Goal: Task Accomplishment & Management: Manage account settings

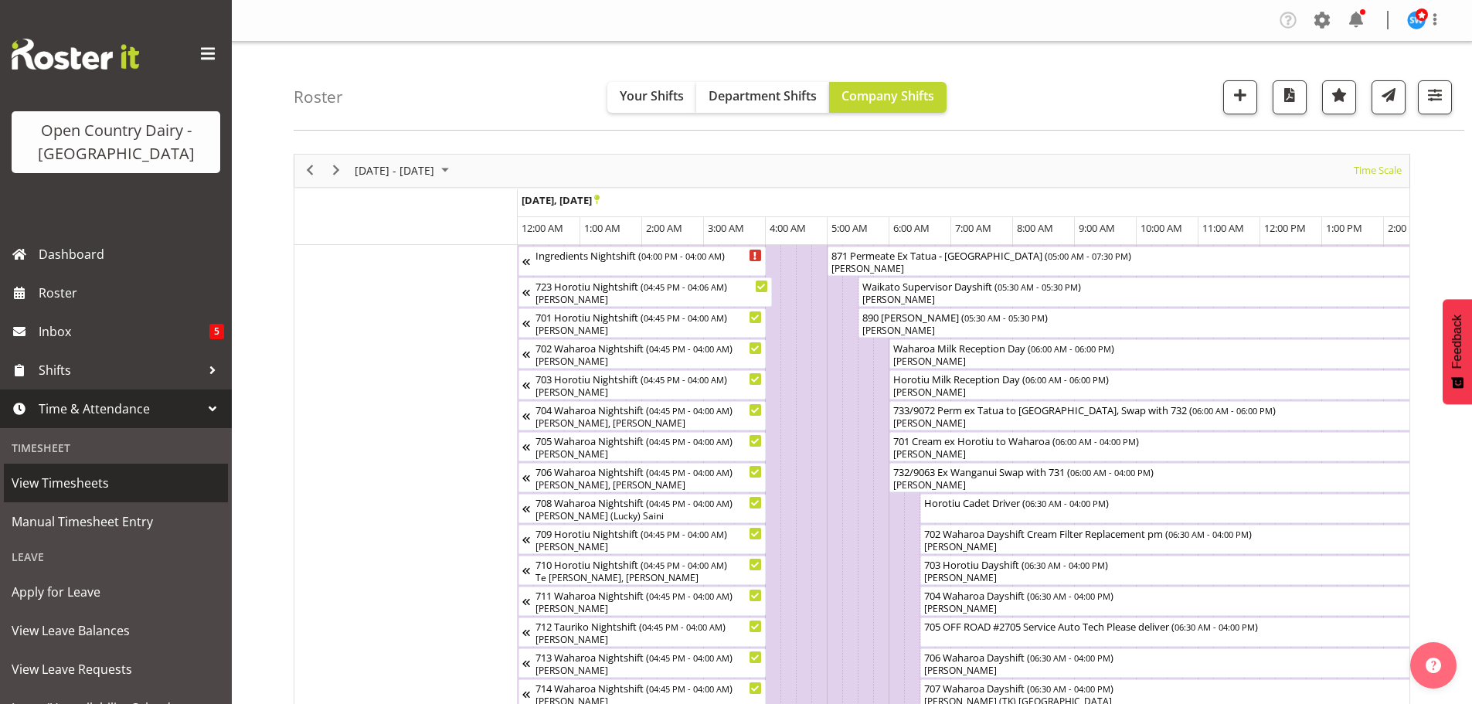
click at [87, 472] on span "View Timesheets" at bounding box center [116, 482] width 209 height 23
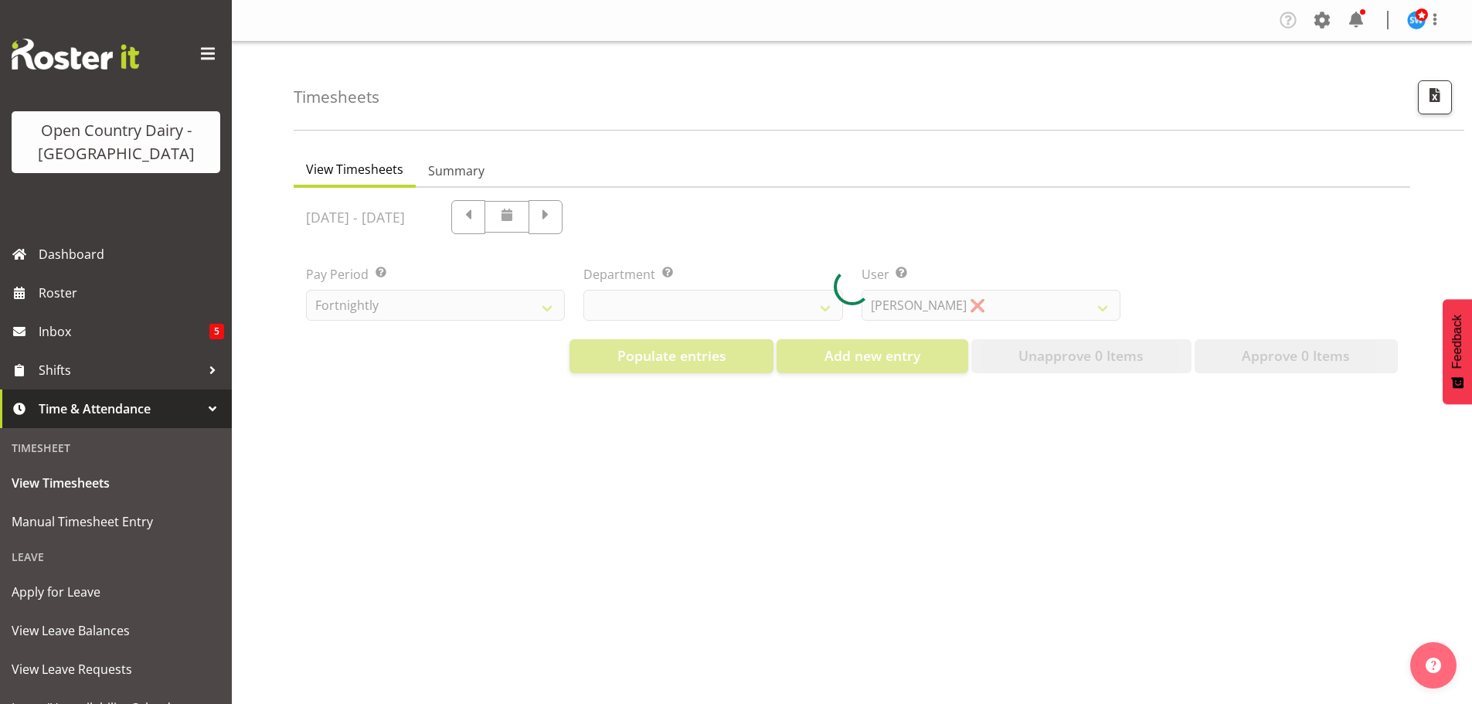
select select "733"
select select "7414"
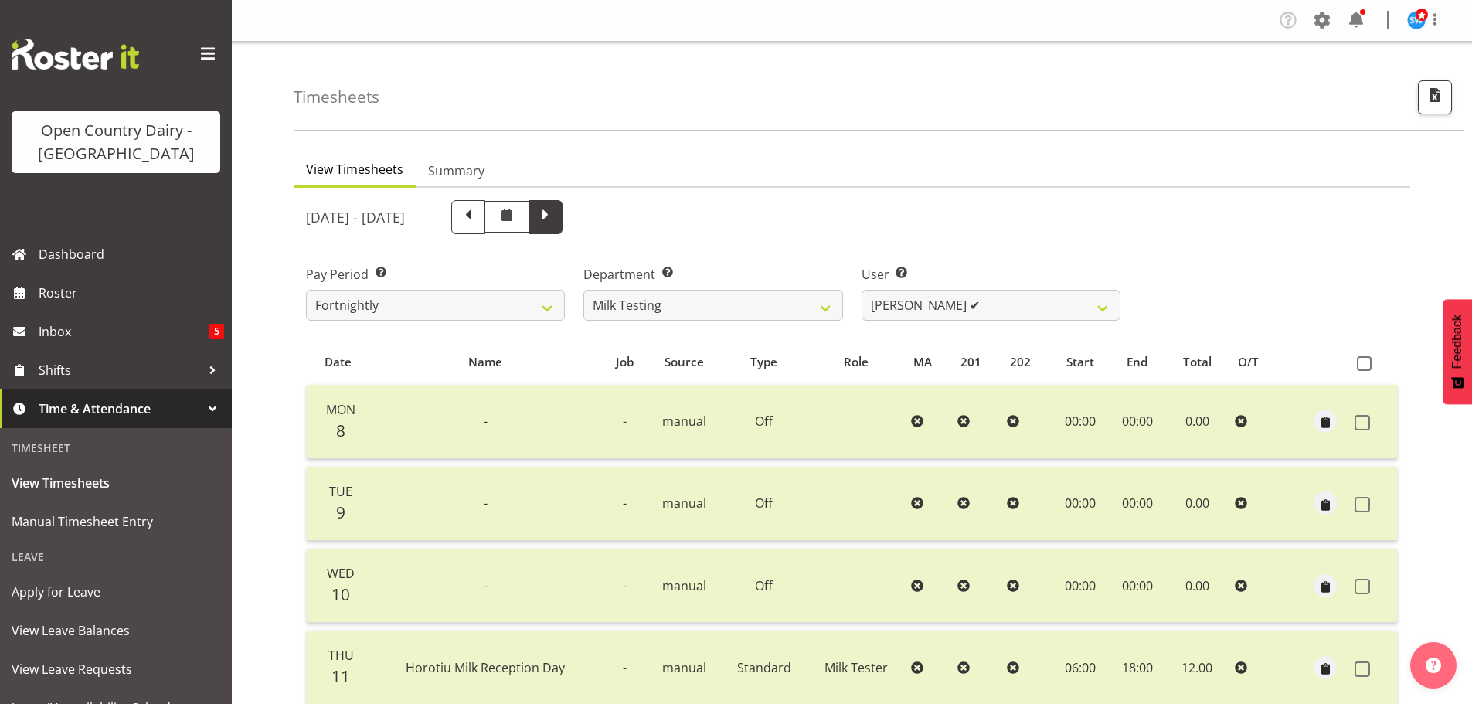
click at [556, 219] on span at bounding box center [546, 216] width 20 height 20
select select
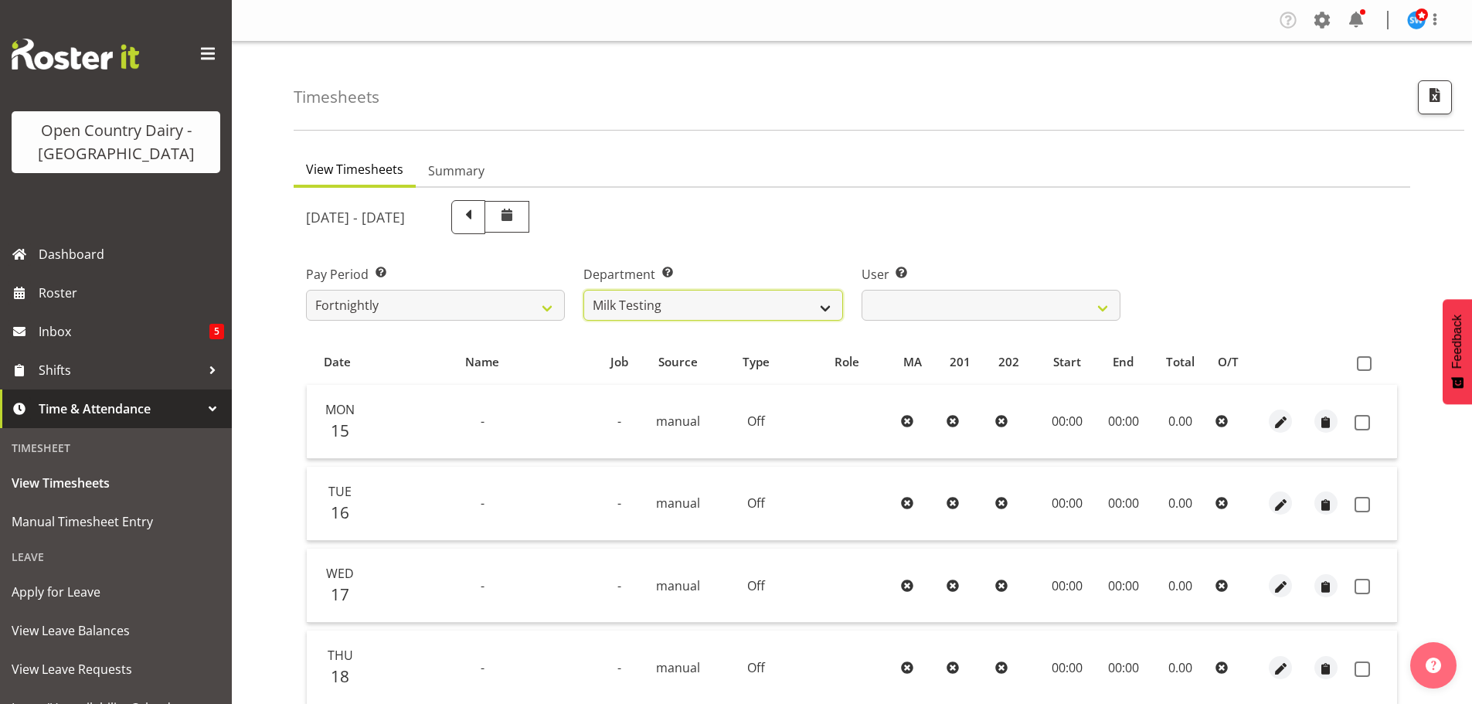
click at [688, 311] on select "701 702 703 704 705 706 707 708 709 710 711 712 713 714 715 716 717 718 719 720" at bounding box center [713, 305] width 259 height 31
select select "732"
click at [584, 290] on select "701 702 703 704 705 706 707 708 709 710 711 712 713 714 715 716 717 718 719 720" at bounding box center [713, 305] width 259 height 31
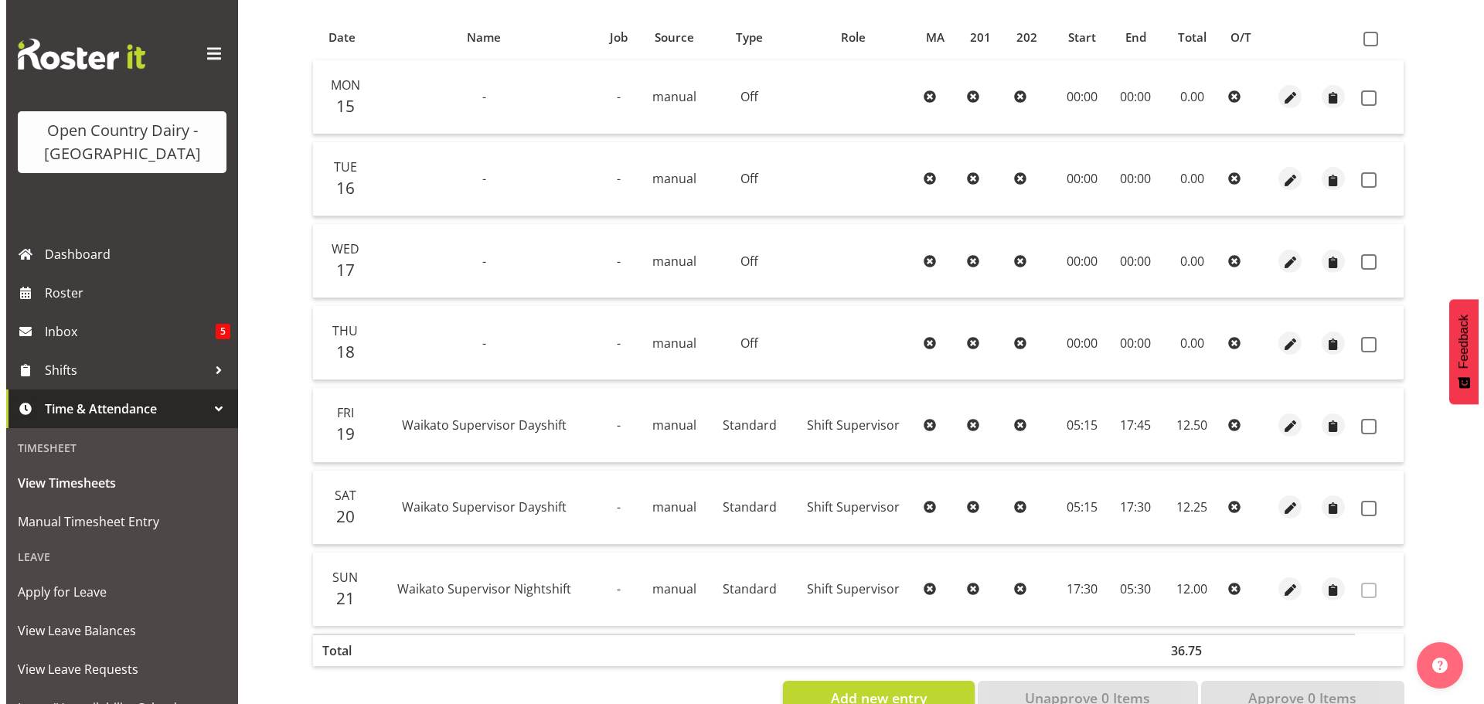
scroll to position [371, 0]
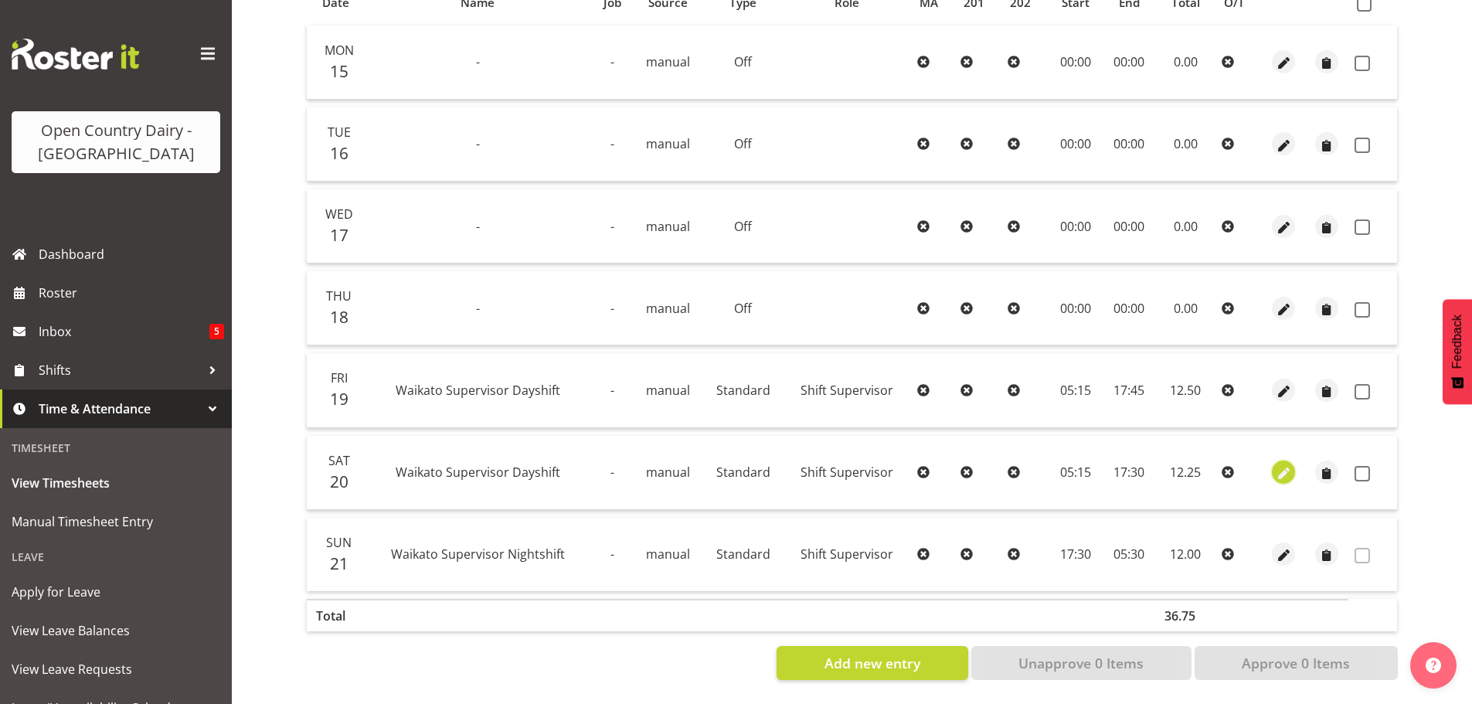
click at [1278, 465] on span "button" at bounding box center [1284, 474] width 18 height 18
select select "Standard"
select select "8"
select select "2025"
select select "17"
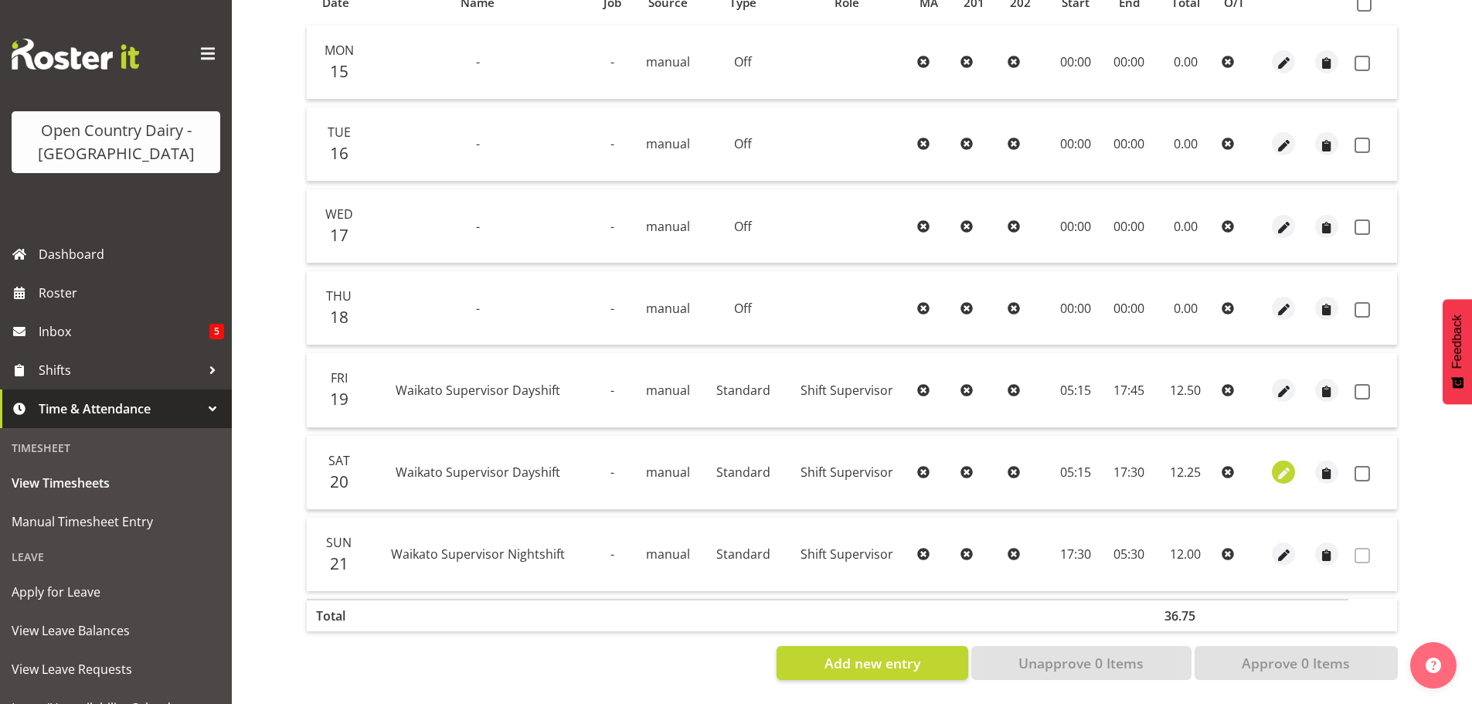
select select "30"
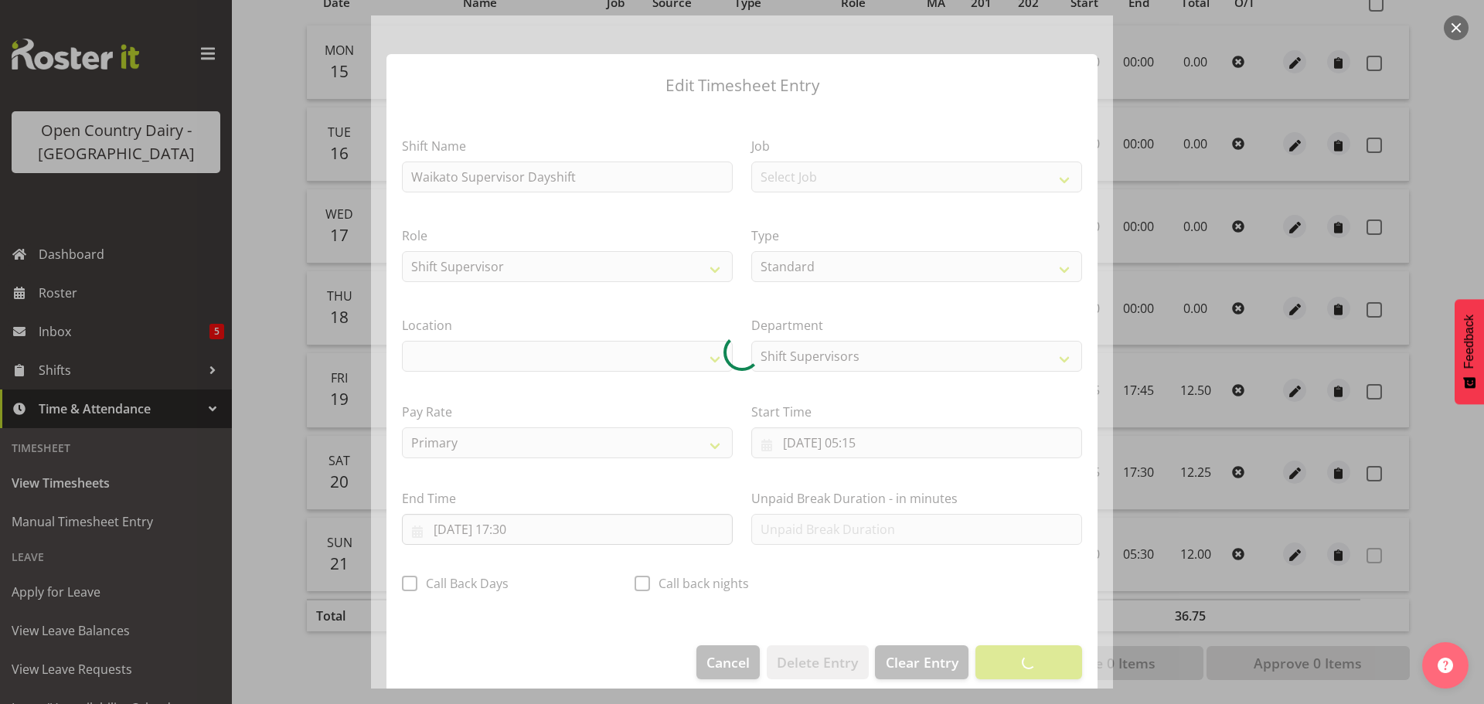
select select "1054"
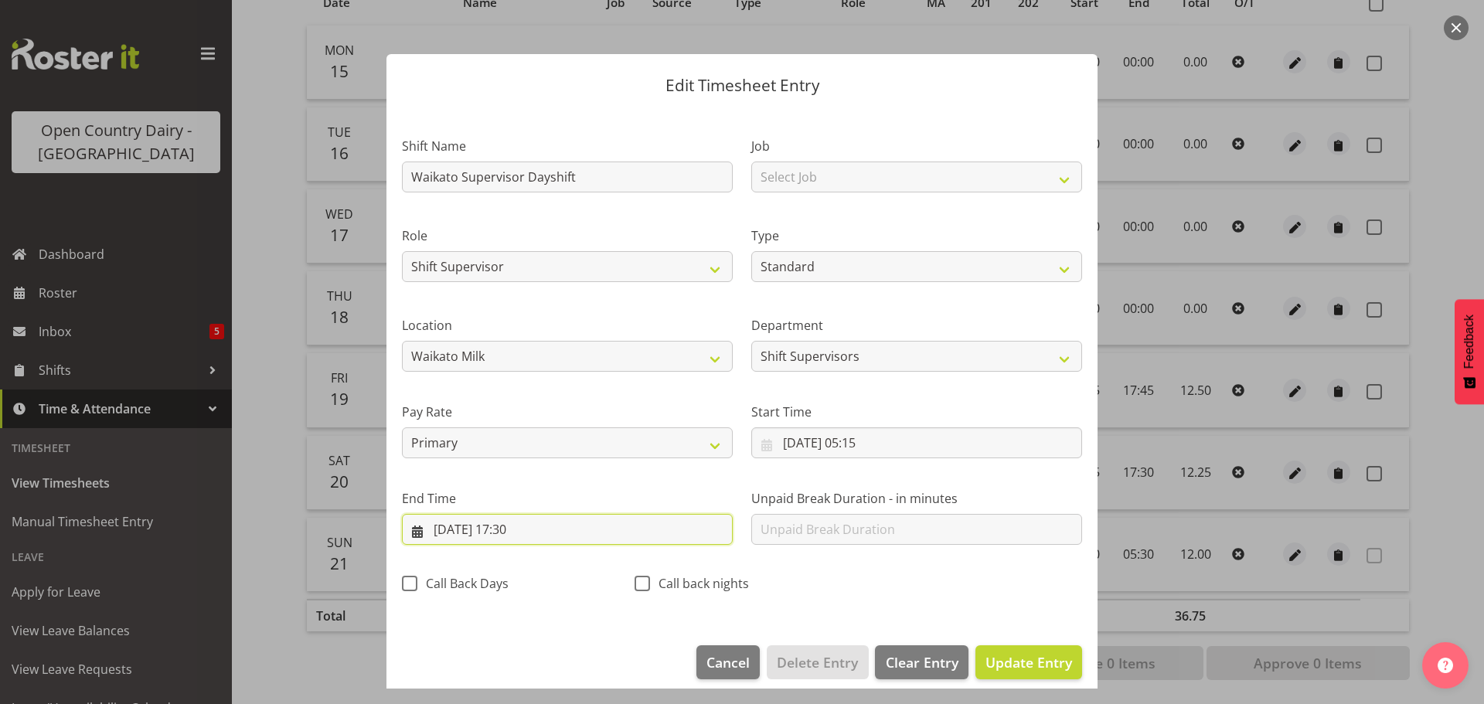
click at [530, 533] on input "20/09/2025, 17:30" at bounding box center [567, 529] width 331 height 31
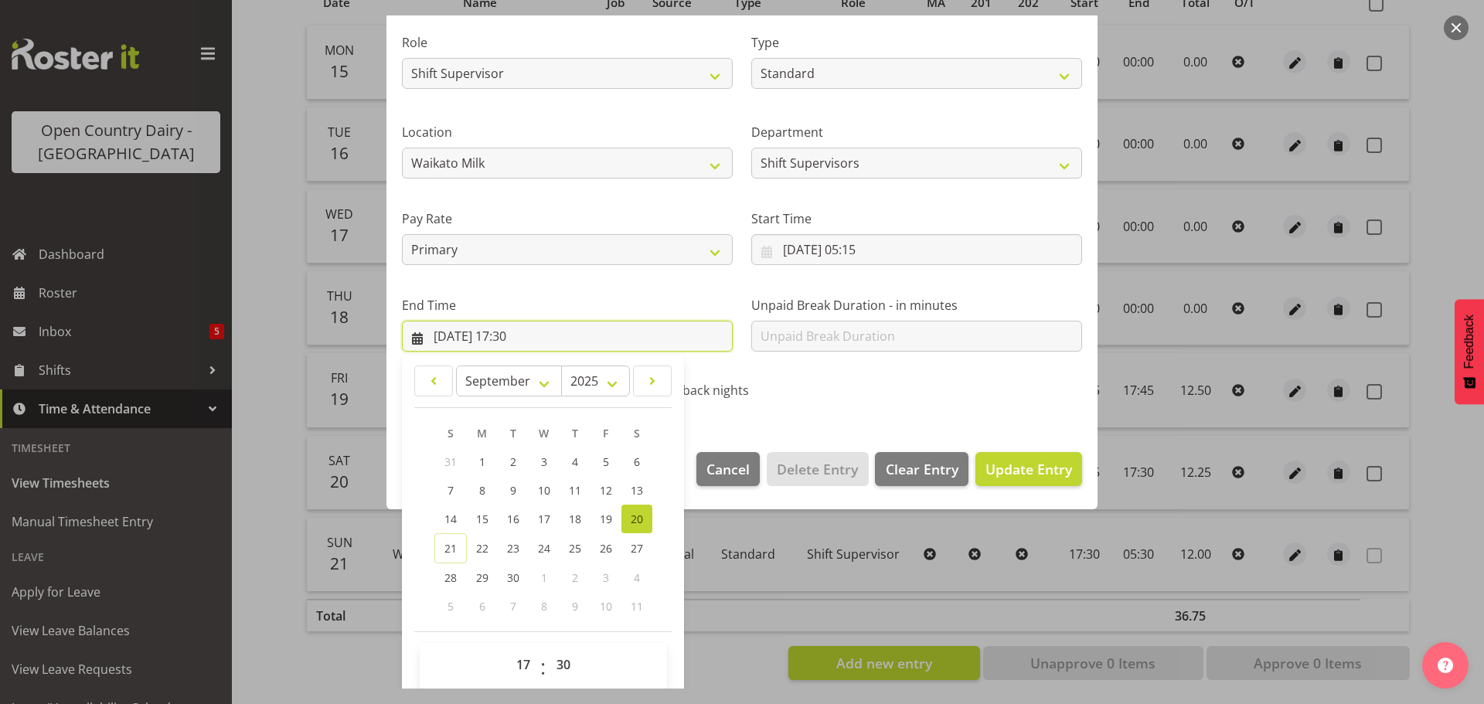
scroll to position [209, 0]
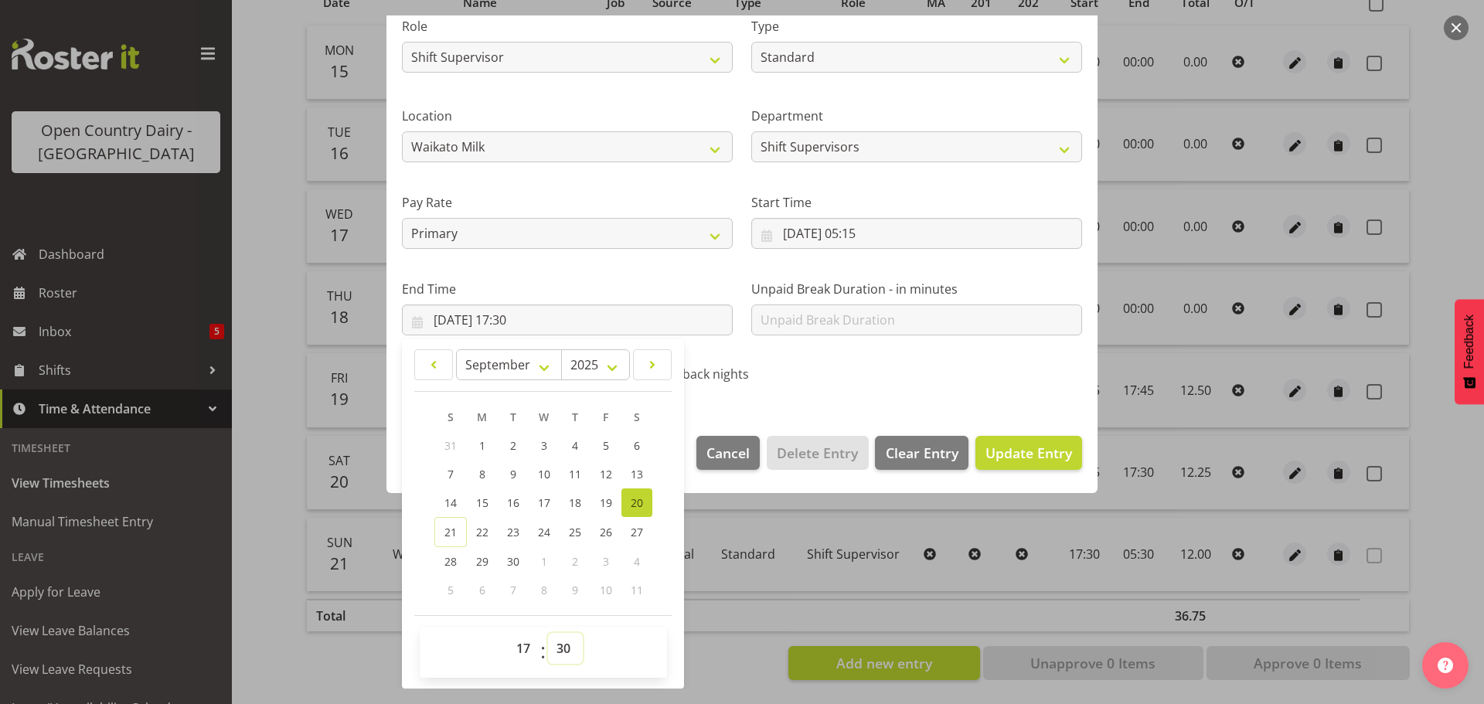
click at [563, 648] on select "00 01 02 03 04 05 06 07 08 09 10 11 12 13 14 15 16 17 18 19 20 21 22 23 24 25 2…" at bounding box center [565, 648] width 35 height 31
select select "45"
click at [548, 633] on select "00 01 02 03 04 05 06 07 08 09 10 11 12 13 14 15 16 17 18 19 20 21 22 23 24 25 2…" at bounding box center [565, 648] width 35 height 31
type input "20/09/2025, 17:45"
click at [1017, 444] on span "Update Entry" at bounding box center [1028, 453] width 87 height 19
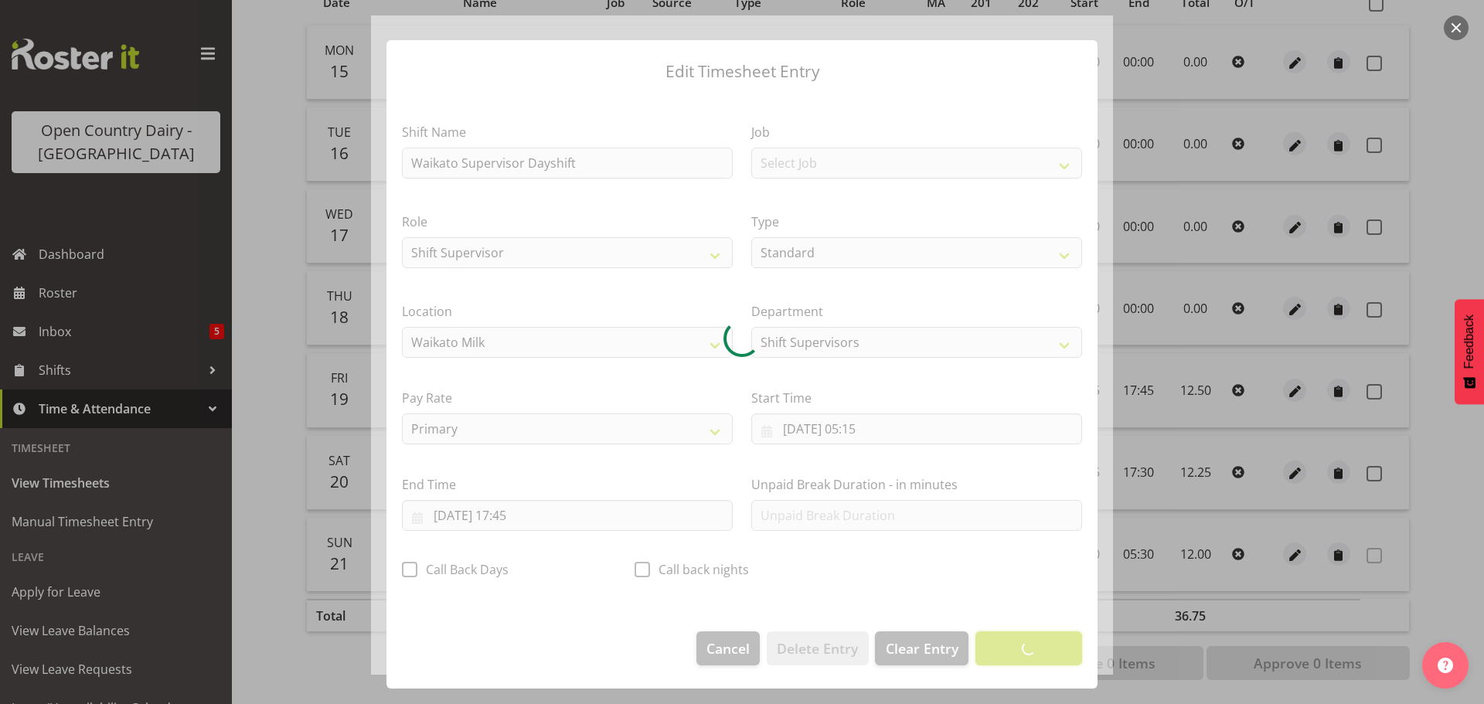
scroll to position [14, 0]
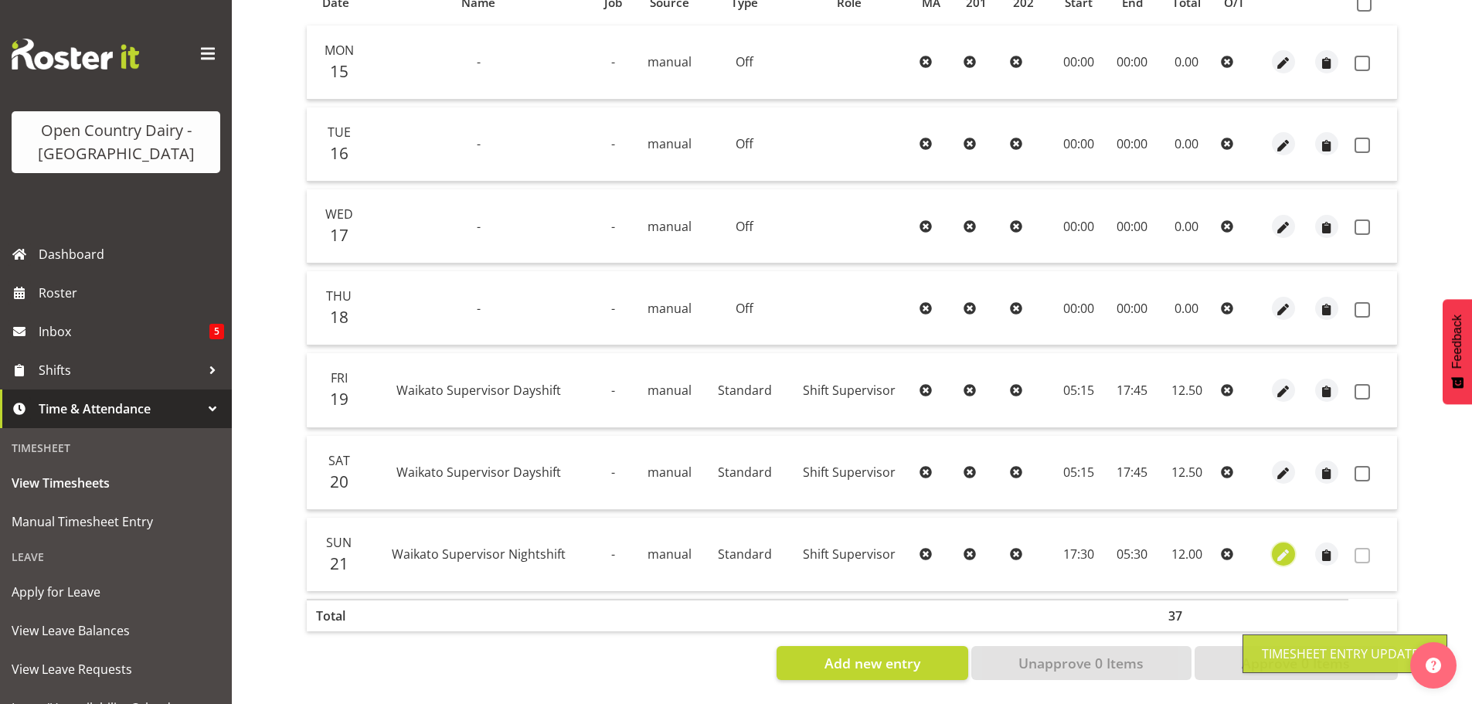
click at [1281, 547] on span "button" at bounding box center [1284, 556] width 18 height 18
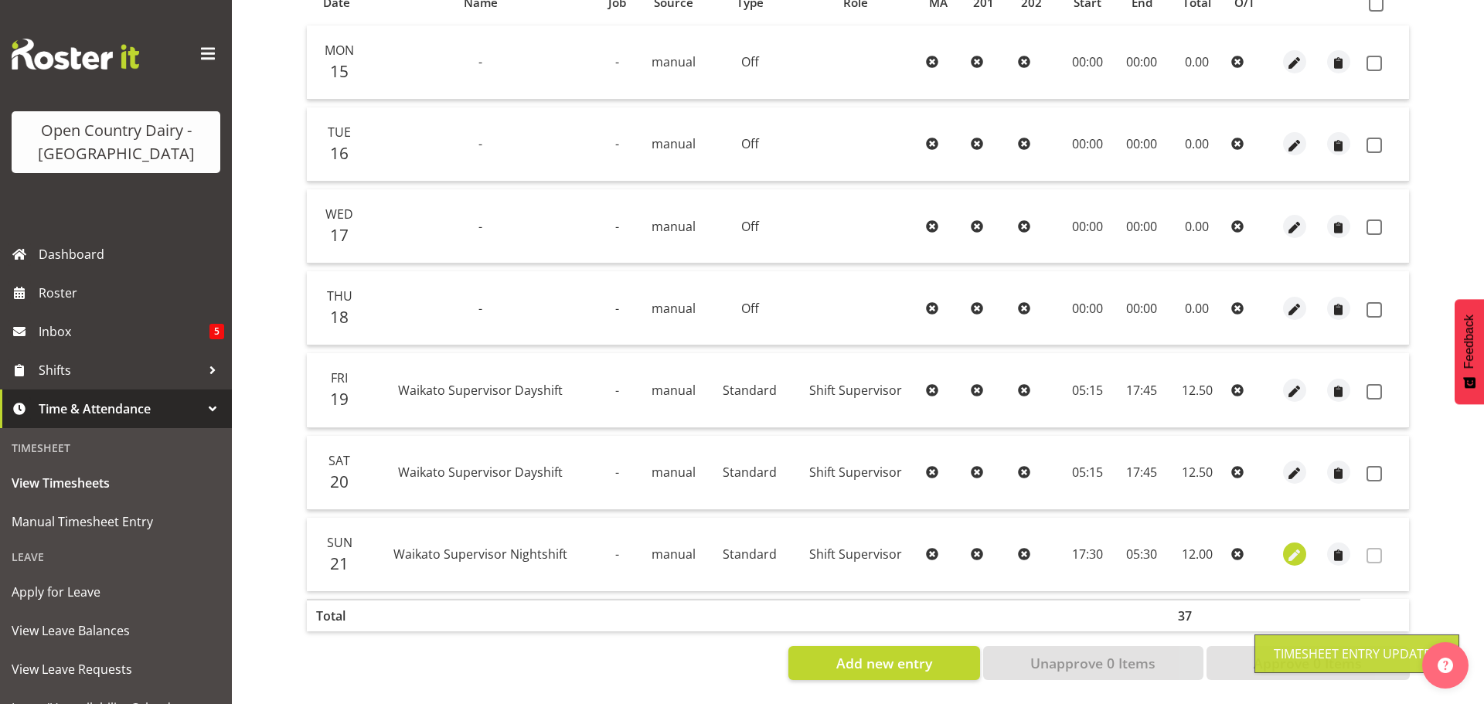
select select "Standard"
select select "8"
select select "2025"
select select "17"
select select "30"
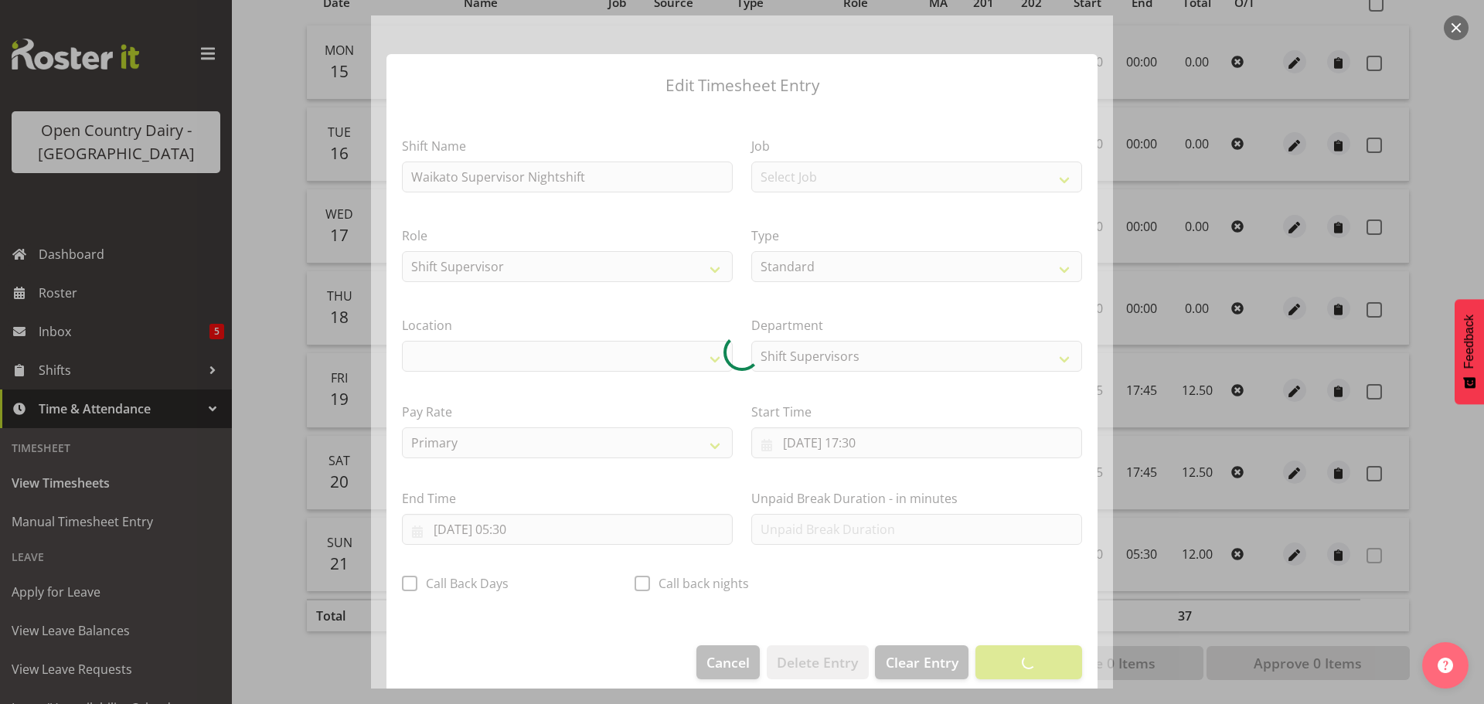
select select "1054"
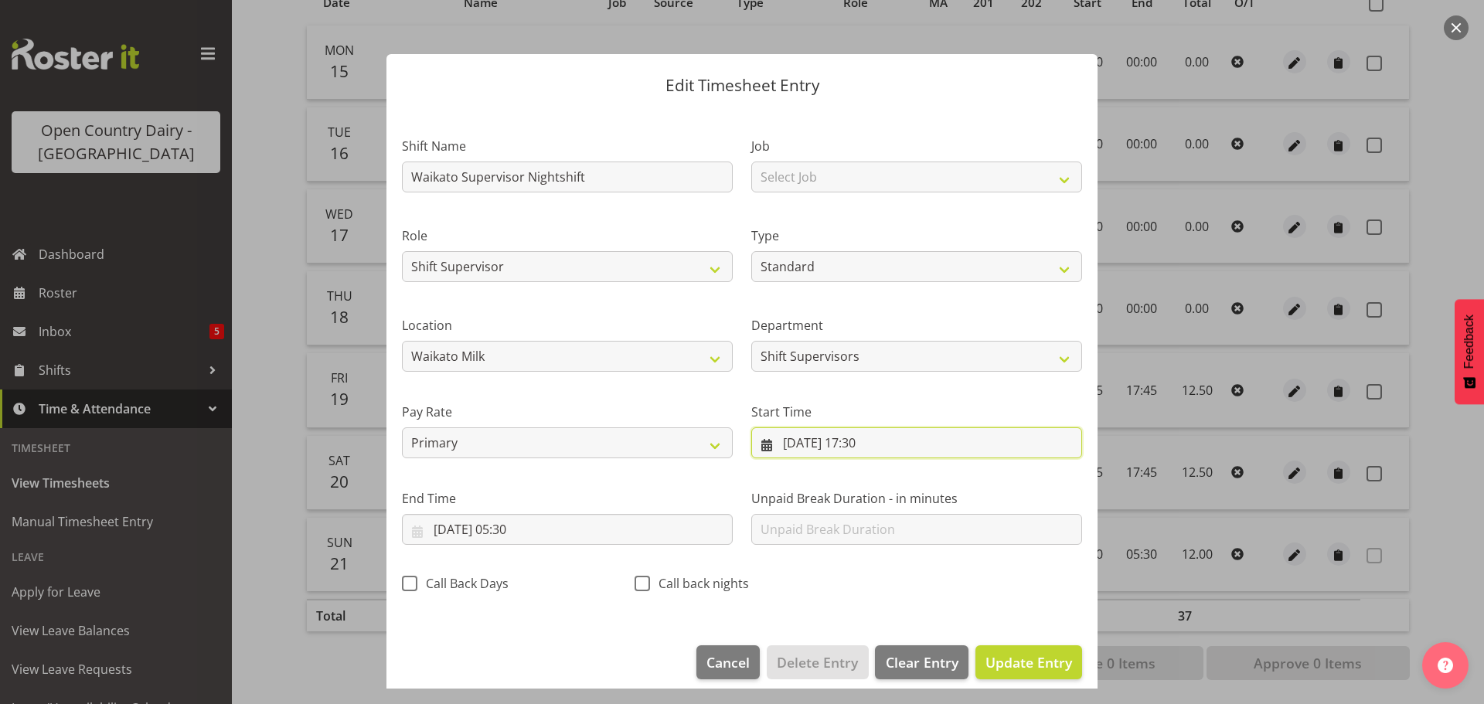
click at [864, 441] on input "21/09/2025, 17:30" at bounding box center [916, 442] width 331 height 31
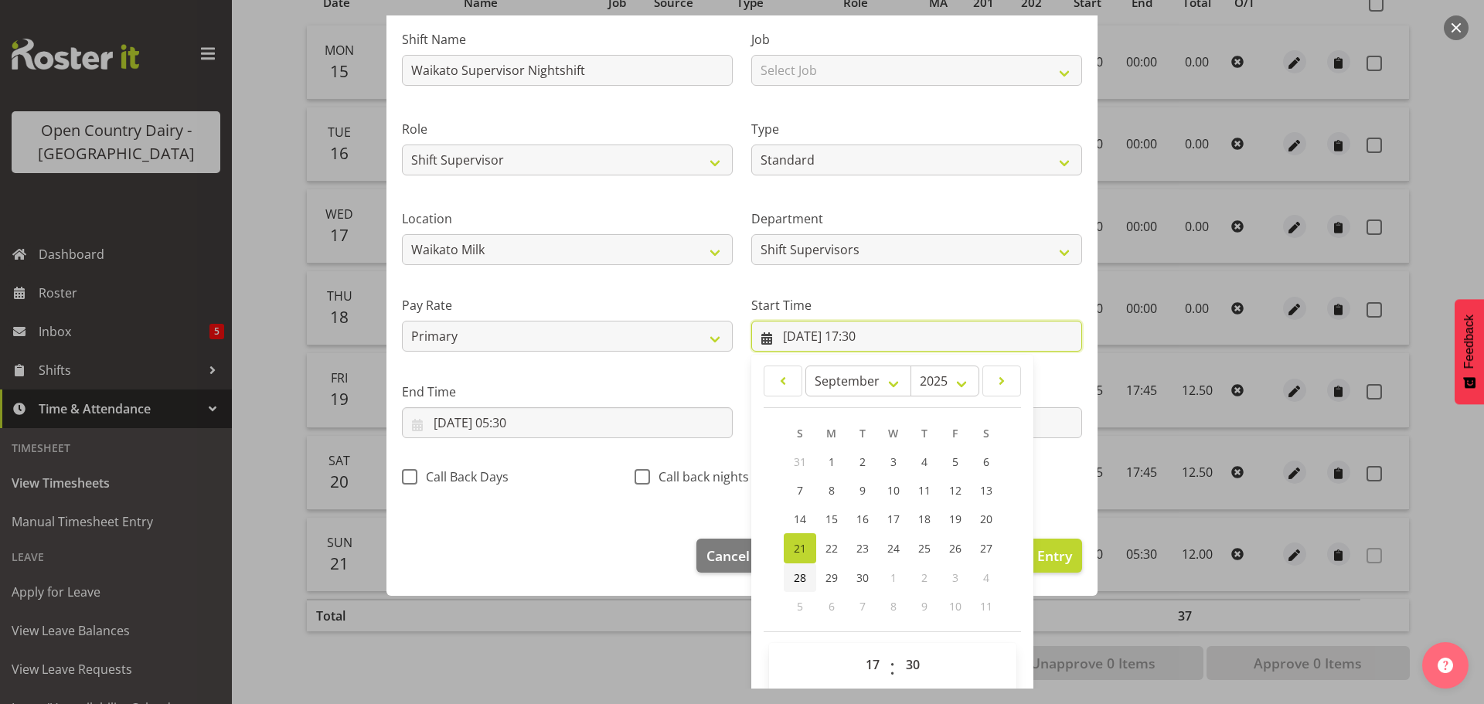
scroll to position [123, 0]
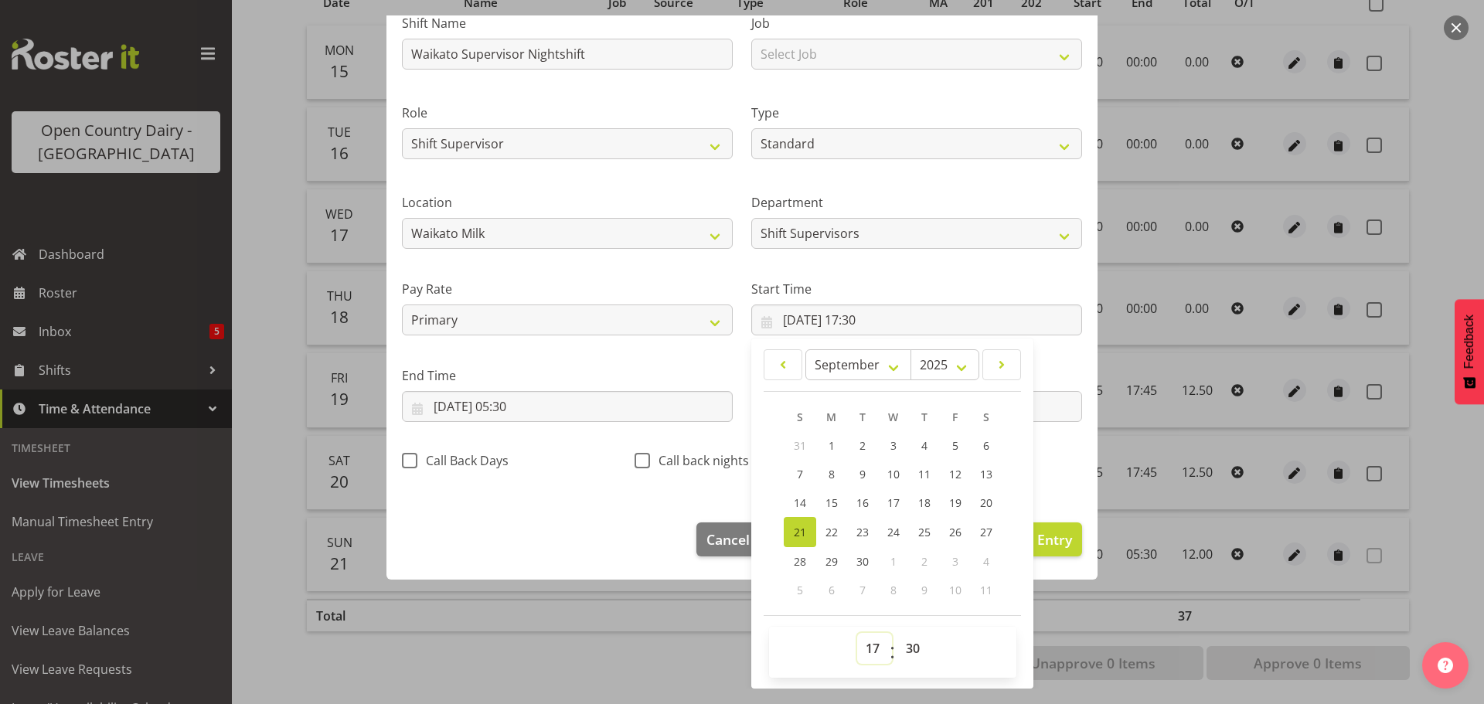
click at [871, 645] on select "00 01 02 03 04 05 06 07 08 09 10 11 12 13 14 15 16 17 18 19 20 21 22 23" at bounding box center [874, 648] width 35 height 31
select select "16"
click at [857, 633] on select "00 01 02 03 04 05 06 07 08 09 10 11 12 13 14 15 16 17 18 19 20 21 22 23" at bounding box center [874, 648] width 35 height 31
type input "21/09/2025, 16:30"
click at [485, 409] on input "22/09/2025, 05:30" at bounding box center [567, 406] width 331 height 31
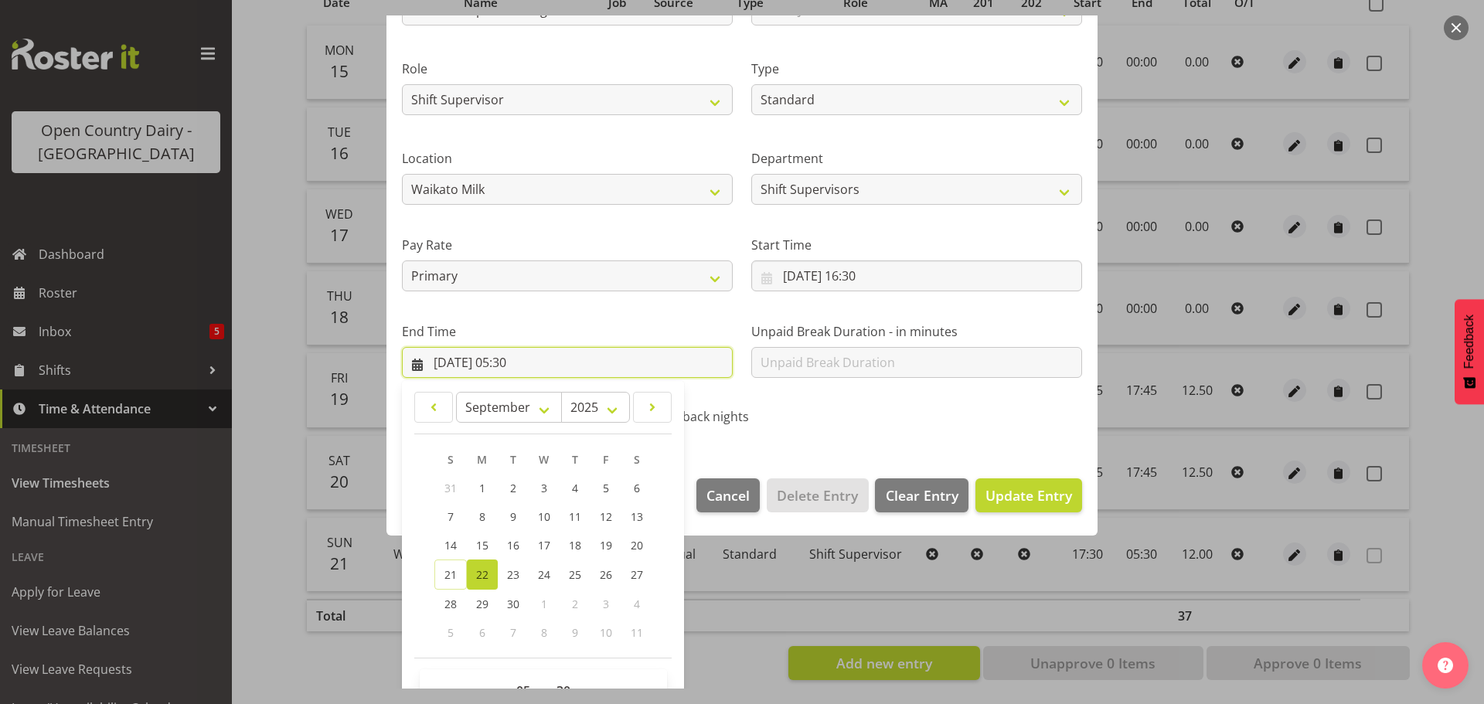
scroll to position [209, 0]
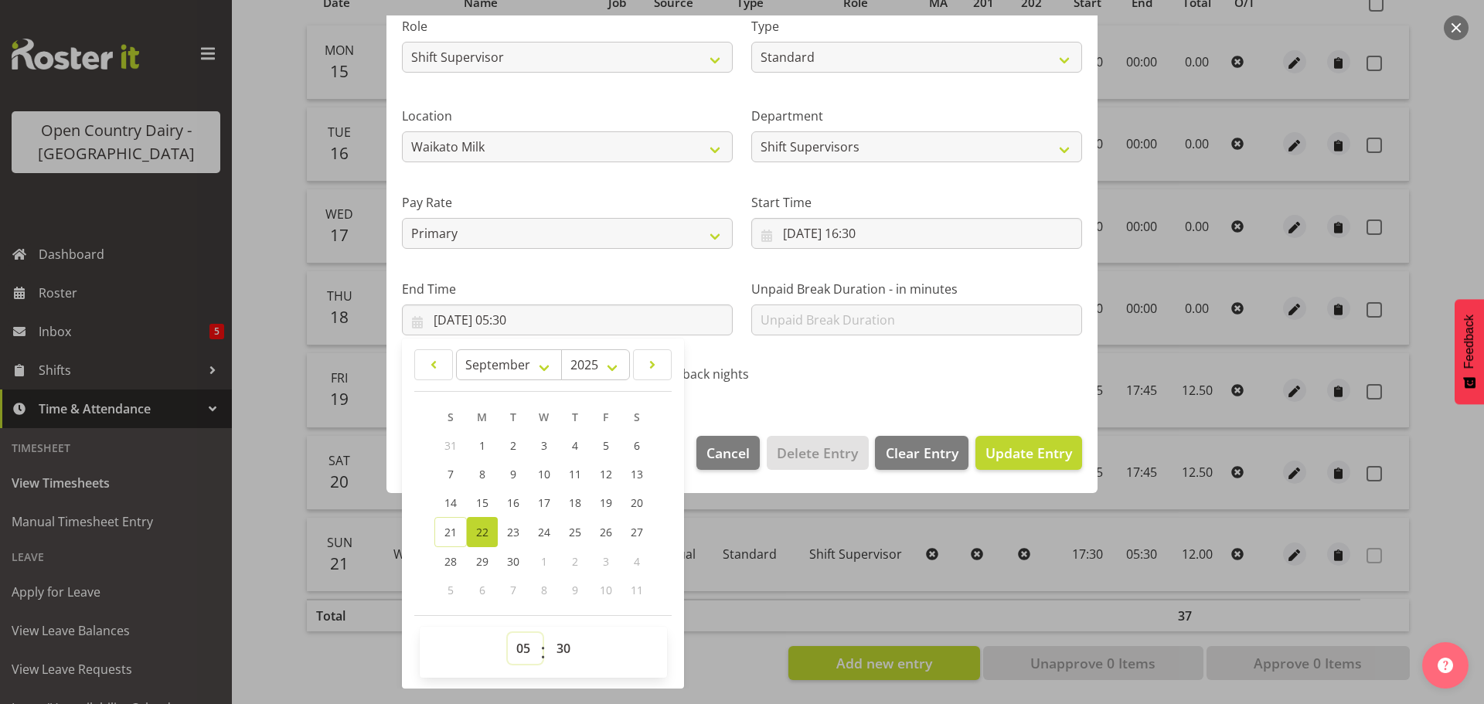
click at [529, 652] on select "00 01 02 03 04 05 06 07 08 09 10 11 12 13 14 15 16 17 18 19 20 21 22 23" at bounding box center [525, 648] width 35 height 31
select select "6"
click at [508, 633] on select "00 01 02 03 04 05 06 07 08 09 10 11 12 13 14 15 16 17 18 19 20 21 22 23" at bounding box center [525, 648] width 35 height 31
type input "22/09/2025, 06:30"
click at [1002, 444] on span "Update Entry" at bounding box center [1028, 453] width 87 height 19
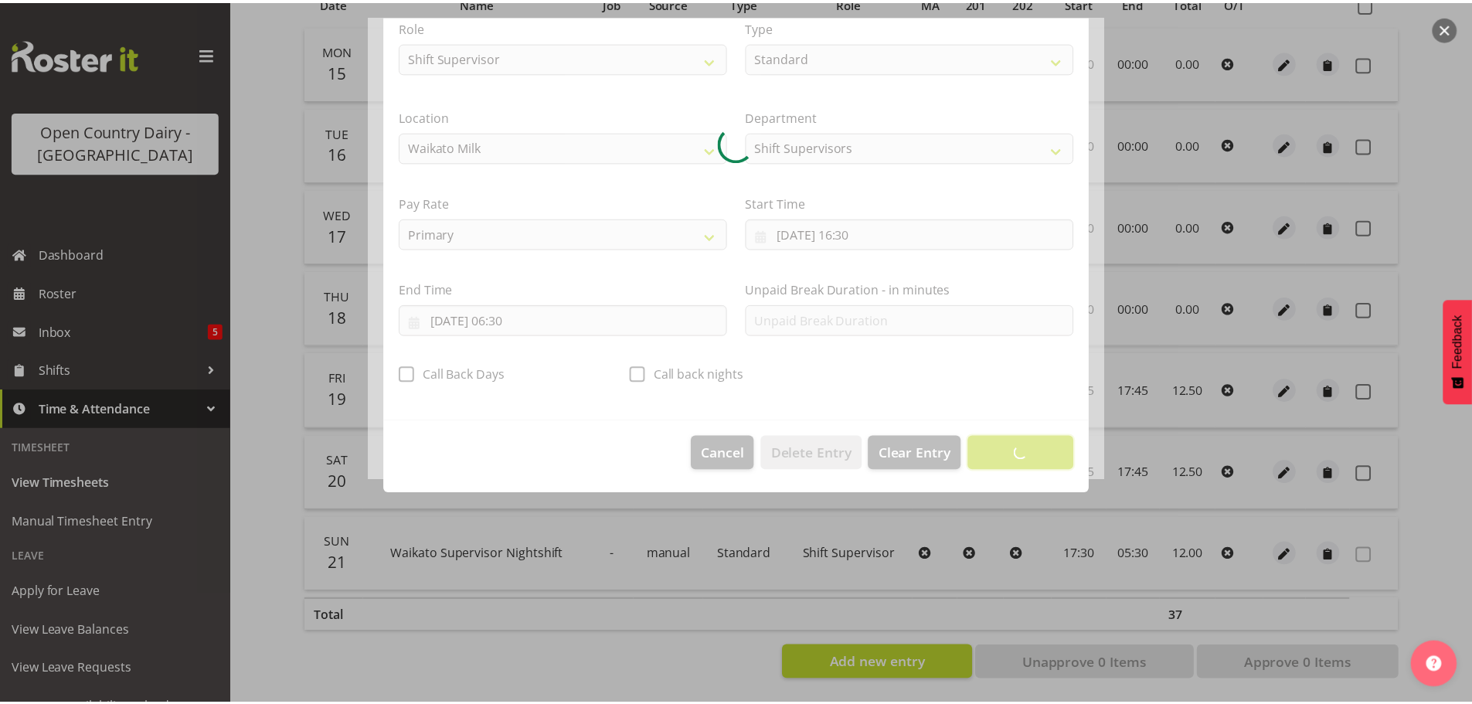
scroll to position [14, 0]
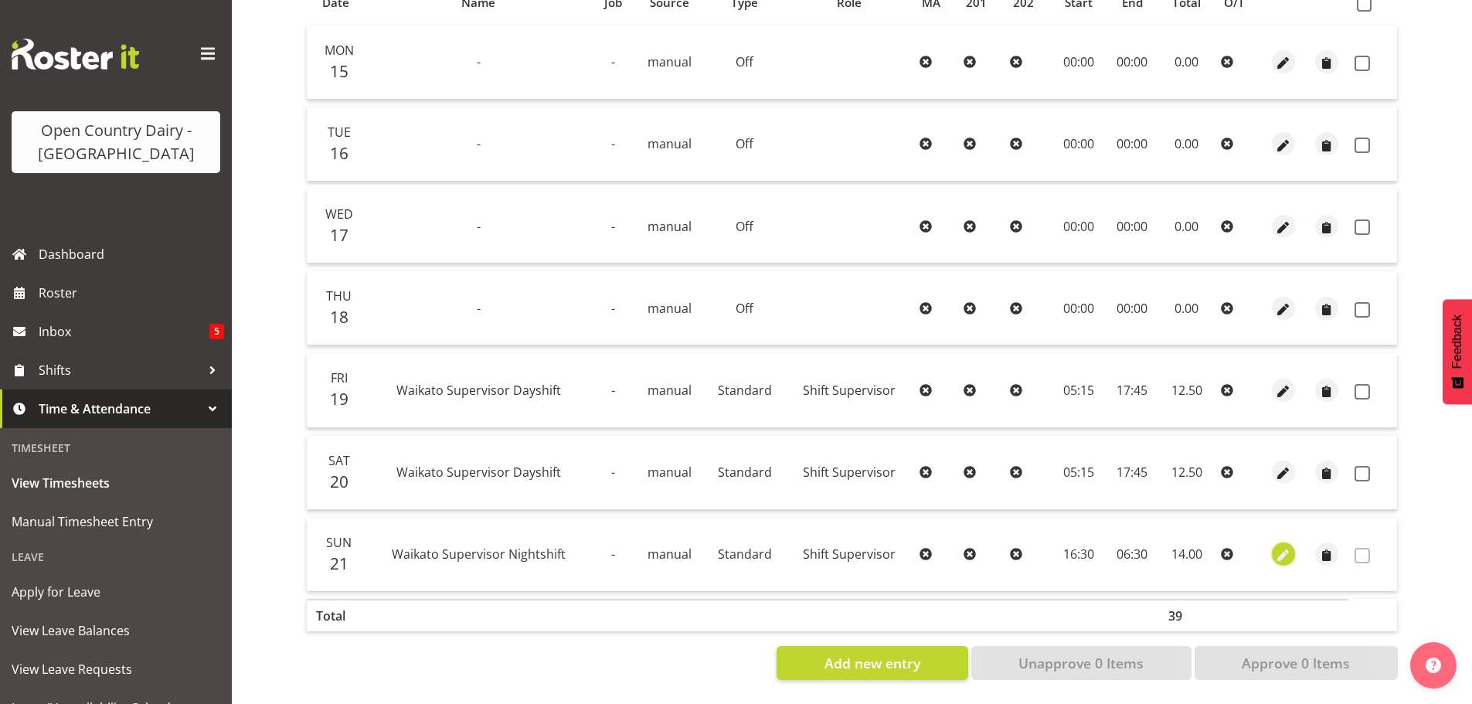
click at [1289, 547] on span "button" at bounding box center [1284, 556] width 18 height 18
select select "Standard"
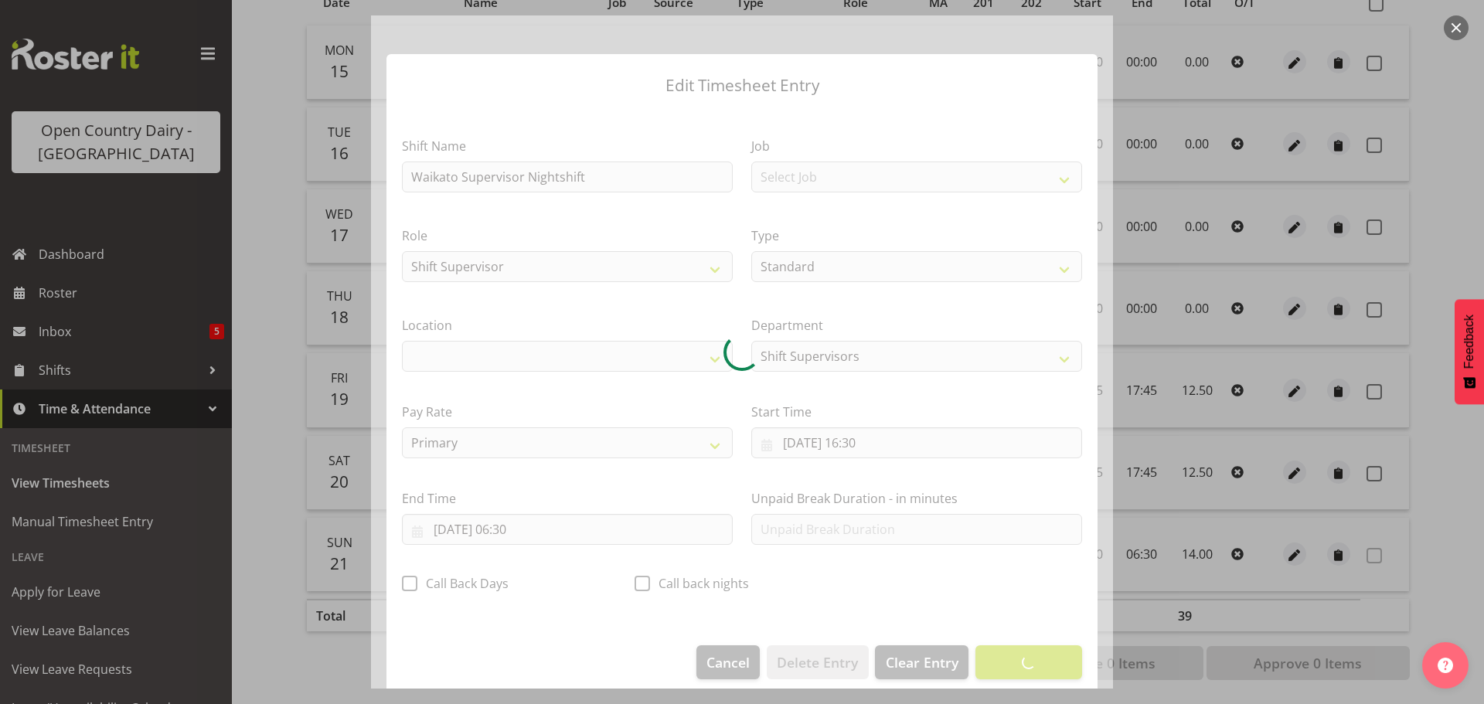
select select "1054"
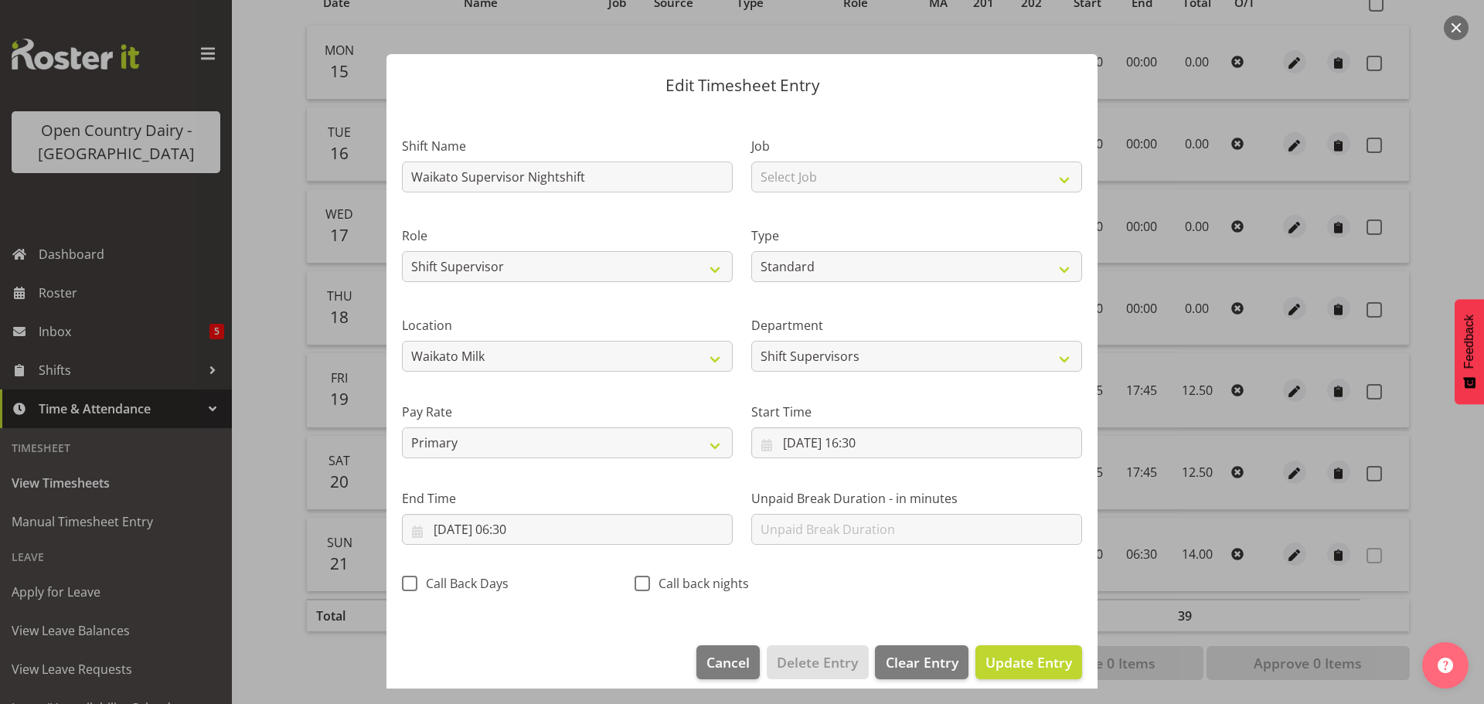
click at [1460, 26] on button "button" at bounding box center [1456, 27] width 25 height 25
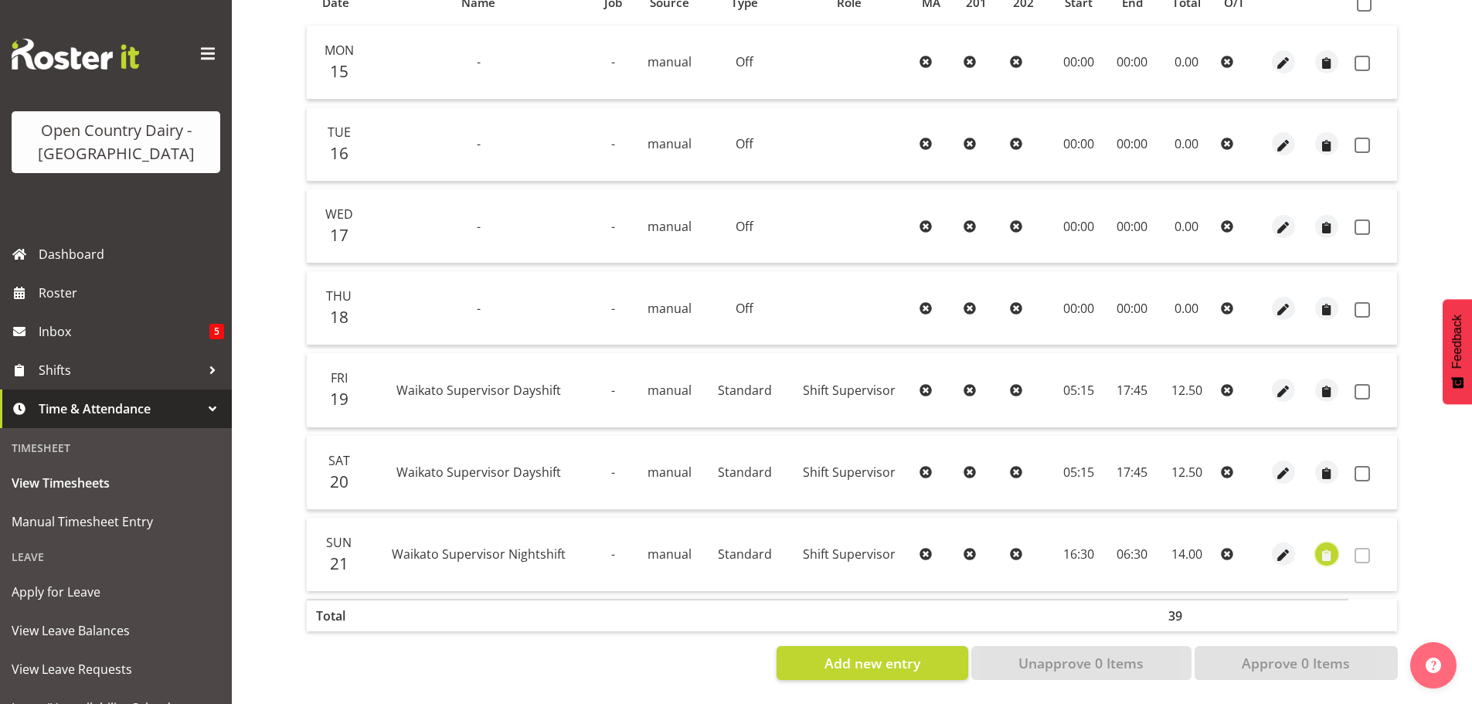
click at [1321, 547] on span "button" at bounding box center [1328, 556] width 18 height 18
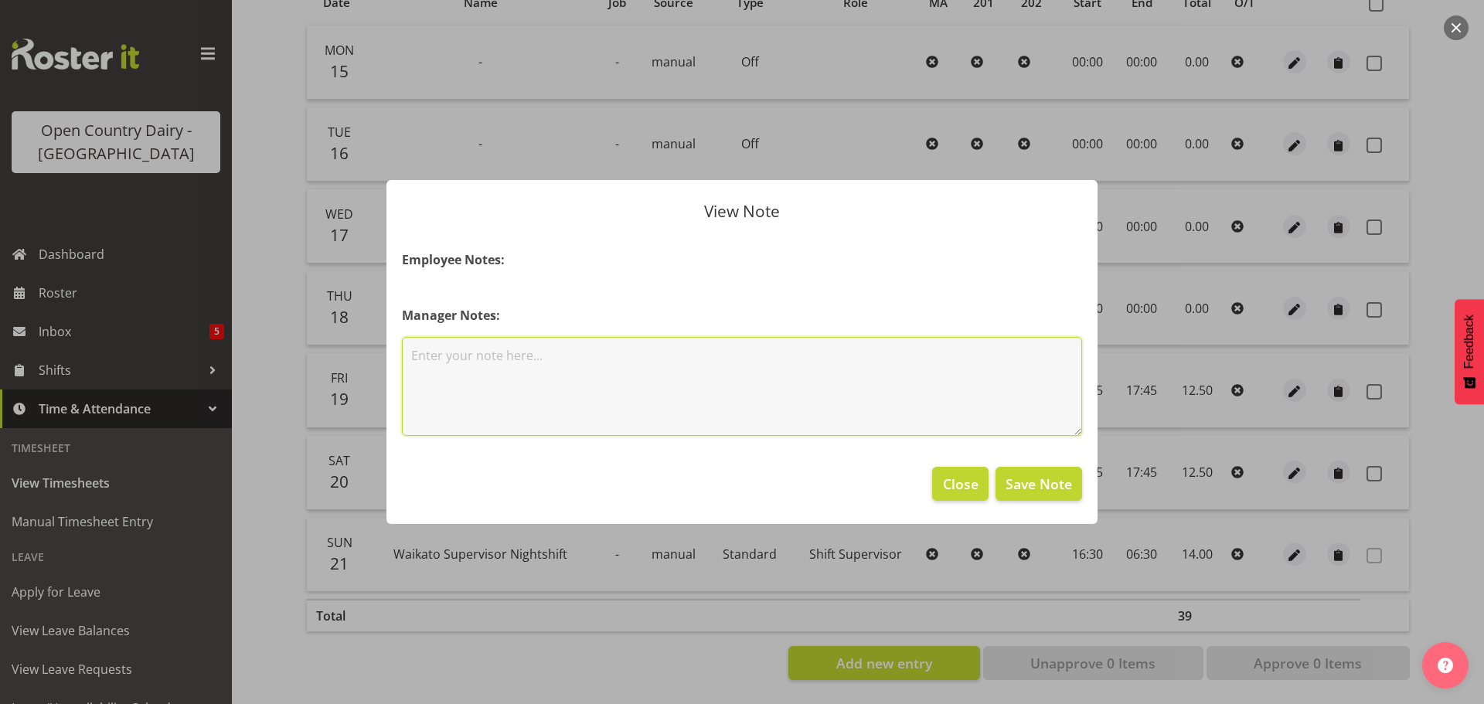
click at [539, 369] on textarea at bounding box center [742, 386] width 680 height 99
type textarea "130kms to claim"
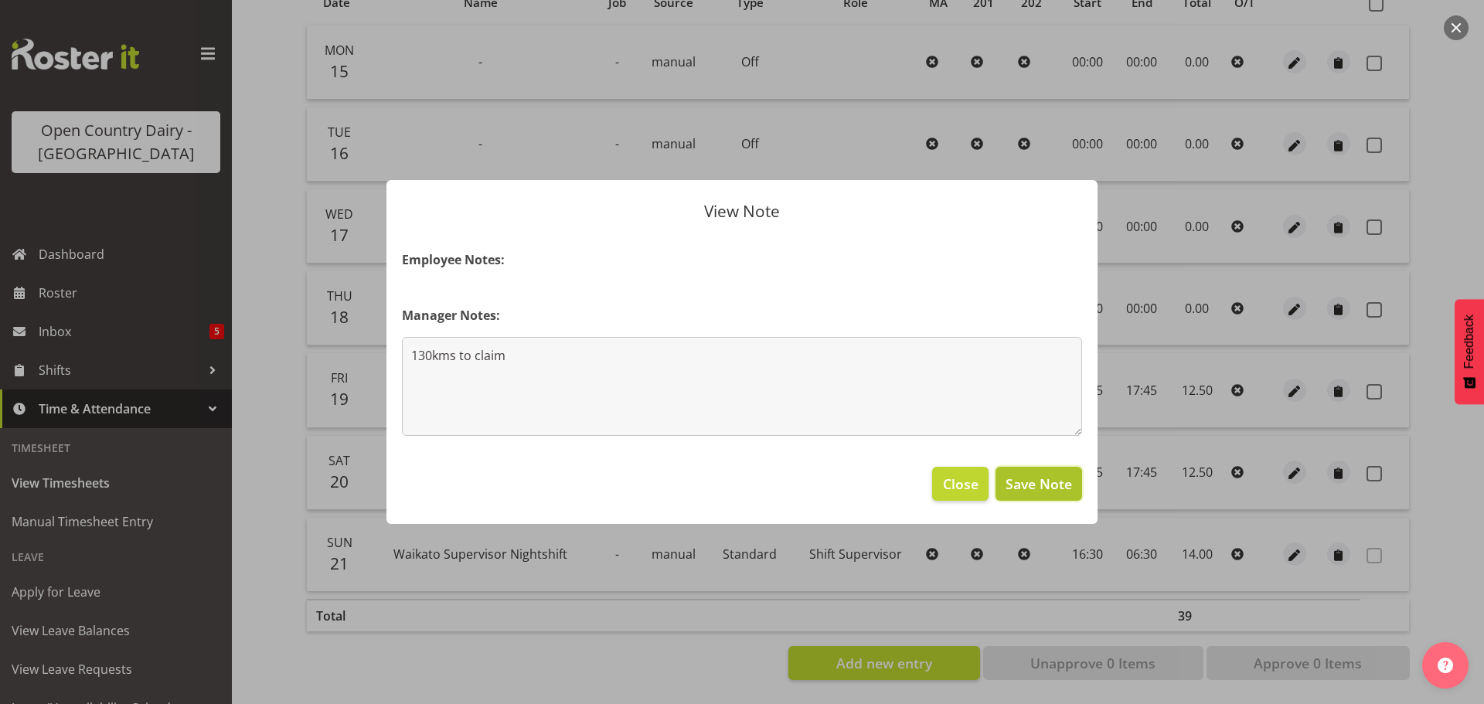
click at [1015, 482] on span "Save Note" at bounding box center [1039, 484] width 66 height 20
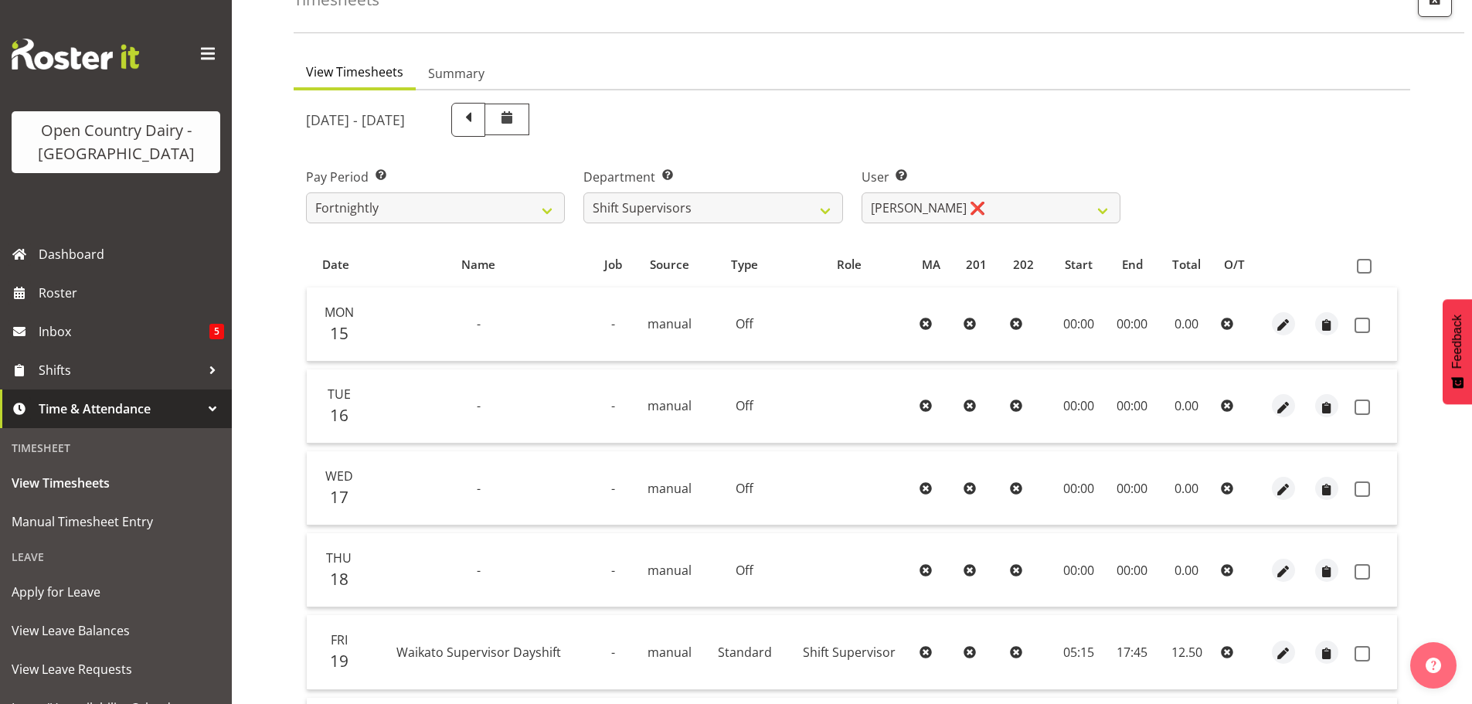
scroll to position [232, 0]
